Goal: Task Accomplishment & Management: Complete application form

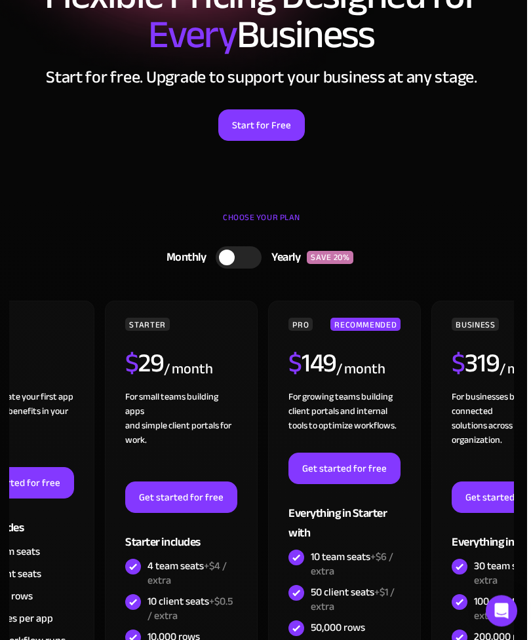
scroll to position [136, 3]
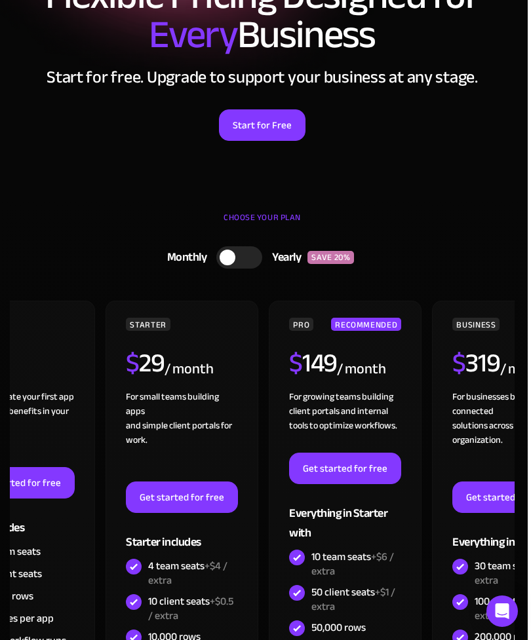
click at [352, 483] on link "Get started for free" at bounding box center [345, 468] width 112 height 31
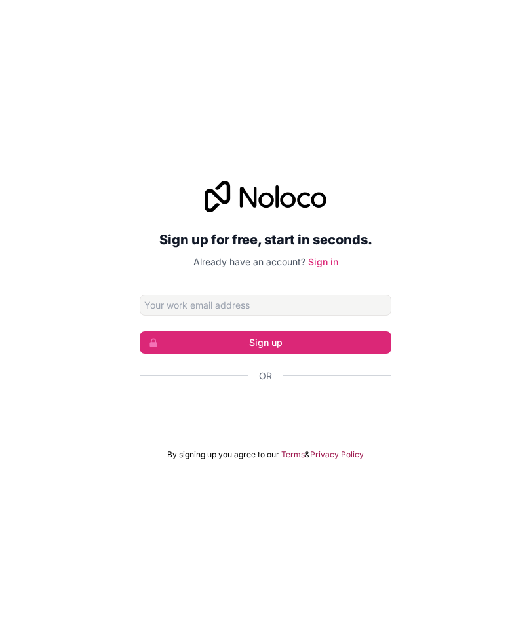
click at [326, 295] on input "Email address" at bounding box center [266, 305] width 252 height 21
click at [334, 295] on form "Sign up Or By signing up you agree to our Terms & Privacy Policy" at bounding box center [266, 377] width 252 height 165
click at [353, 332] on button "Sign up" at bounding box center [266, 343] width 252 height 22
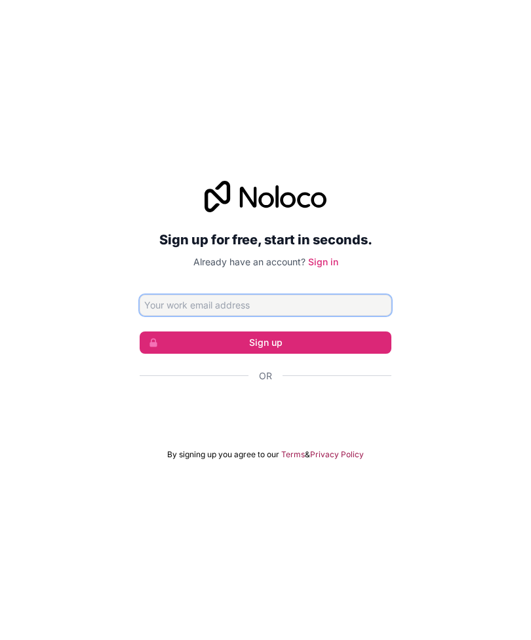
click at [328, 295] on input "Email address" at bounding box center [266, 305] width 252 height 21
type input "سممسمسمكسسنسمكسنسممسمسنسمسممسىسمسممس"
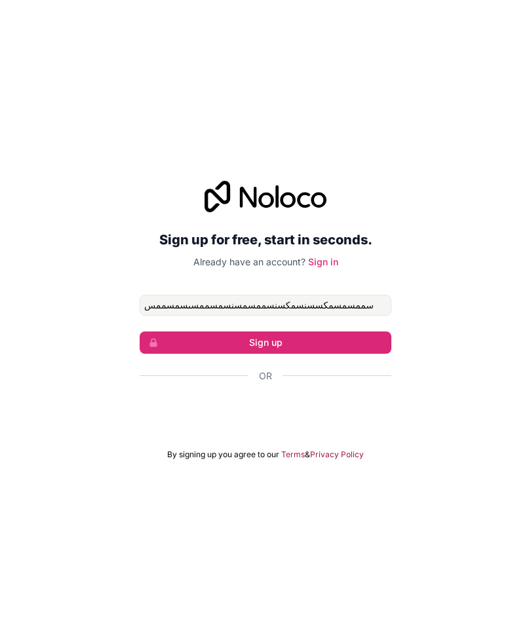
click at [354, 332] on button "Sign up" at bounding box center [266, 343] width 252 height 22
click at [337, 332] on button "Sign up" at bounding box center [266, 343] width 252 height 22
click at [334, 332] on button "Sign up" at bounding box center [266, 343] width 252 height 22
click at [351, 332] on button "Sign up" at bounding box center [266, 343] width 252 height 22
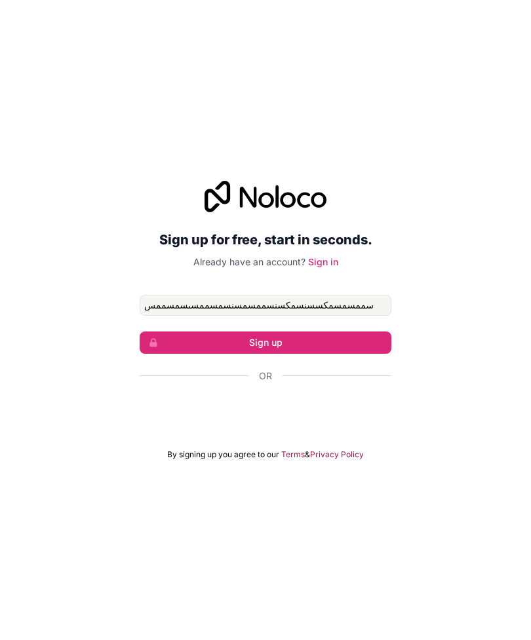
click at [330, 397] on div "تسجيل الدخول باستخدام حساب Google (يفتح الرابط في علامة تبويب جديدة)" at bounding box center [266, 411] width 252 height 29
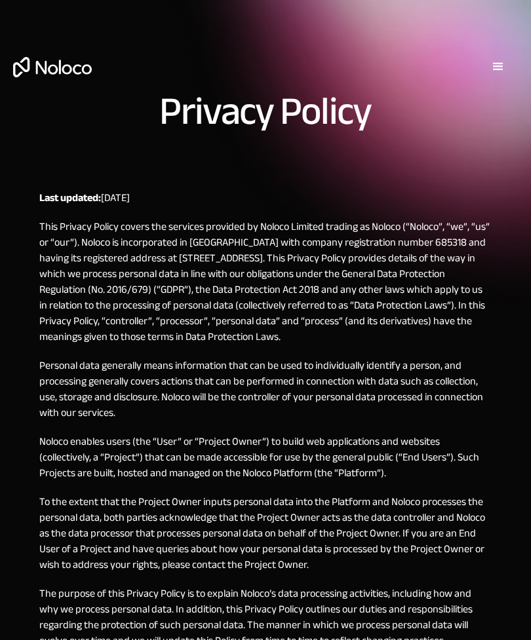
click at [498, 84] on div "menu" at bounding box center [497, 66] width 39 height 39
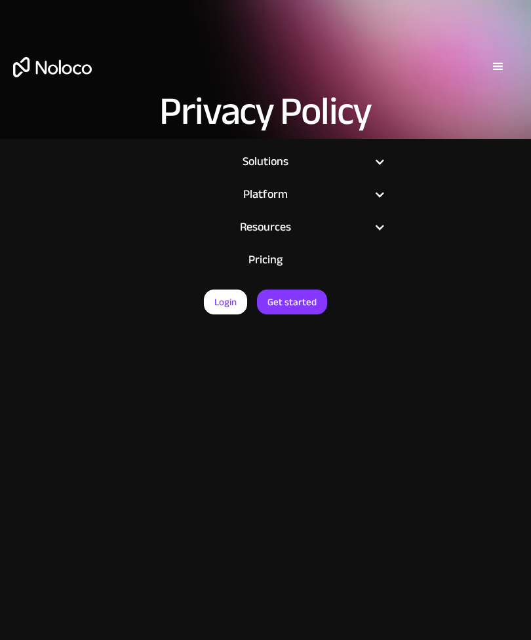
click at [196, 315] on article "Solutions Use Cases Business Types Project Management Keep track of customers, …" at bounding box center [265, 452] width 531 height 640
click at [205, 307] on link "Login" at bounding box center [225, 302] width 43 height 25
